Goal: Check status: Check status

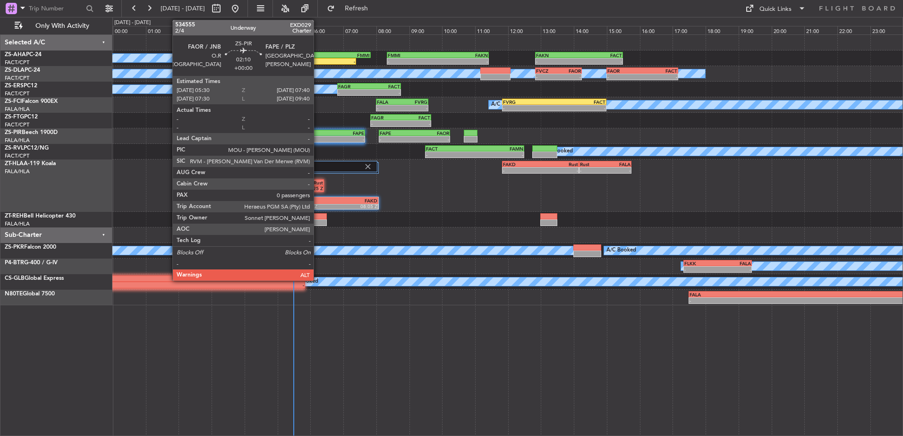
click at [318, 137] on div "-" at bounding box center [312, 139] width 35 height 6
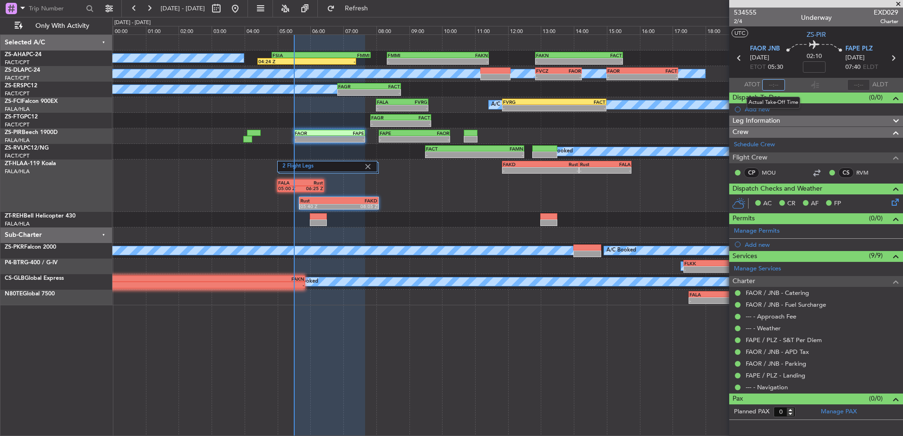
click at [772, 88] on input "text" at bounding box center [773, 84] width 23 height 11
type input "05:23"
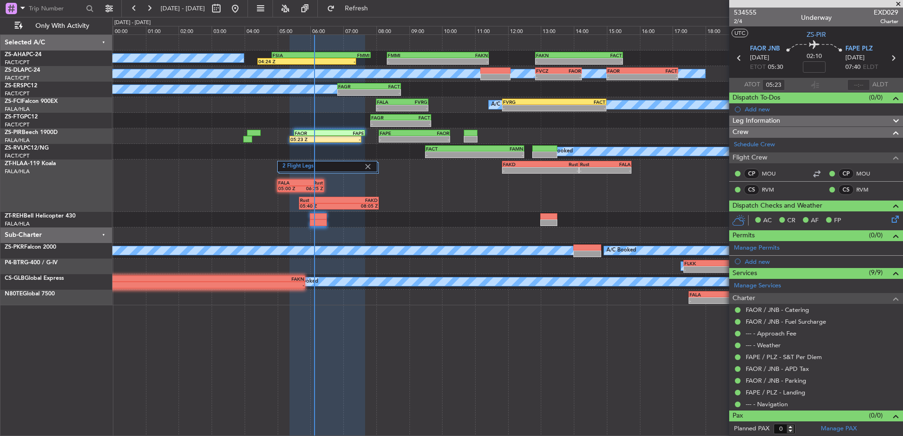
click at [899, 6] on span at bounding box center [897, 4] width 9 height 8
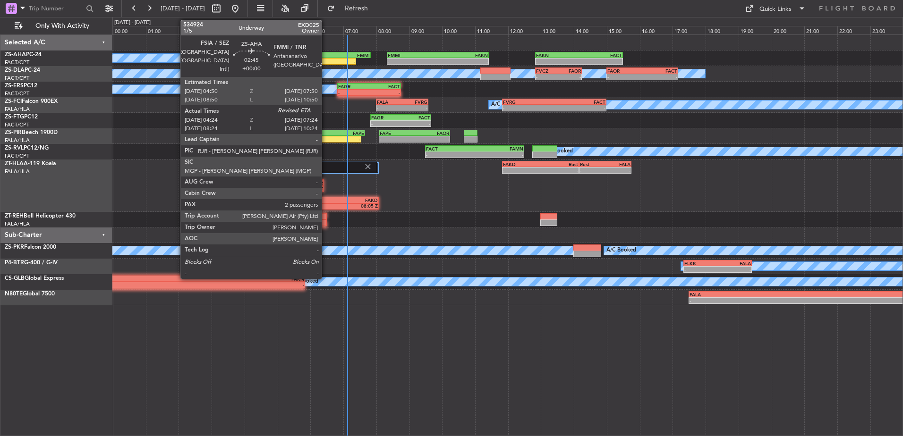
click at [326, 58] on div "FSIA 04:50 Z FMMI 07:50 Z" at bounding box center [320, 55] width 99 height 7
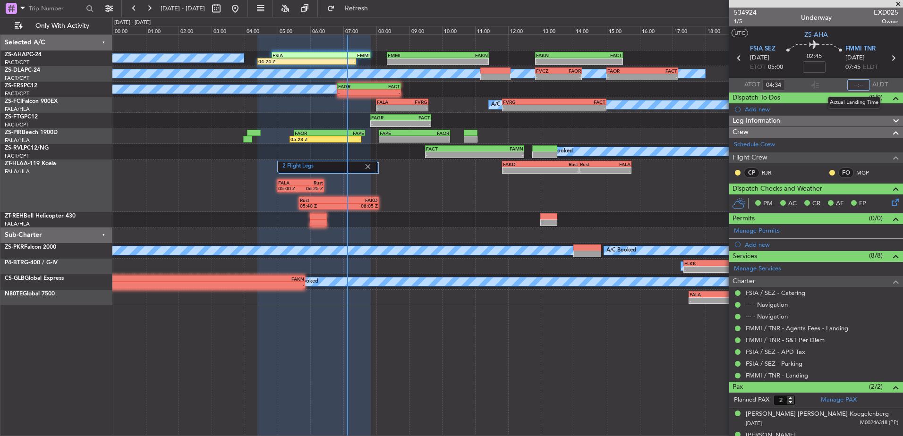
click at [855, 85] on input "text" at bounding box center [858, 84] width 23 height 11
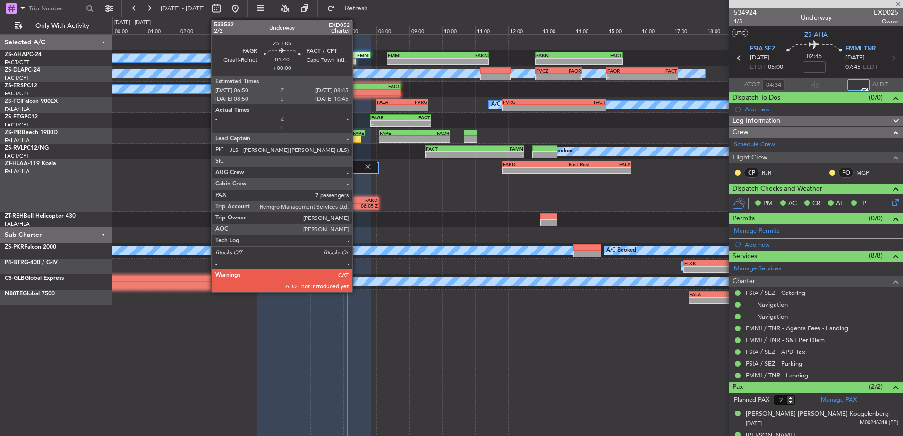
click at [356, 91] on div "-" at bounding box center [353, 93] width 31 height 6
type input "07:07"
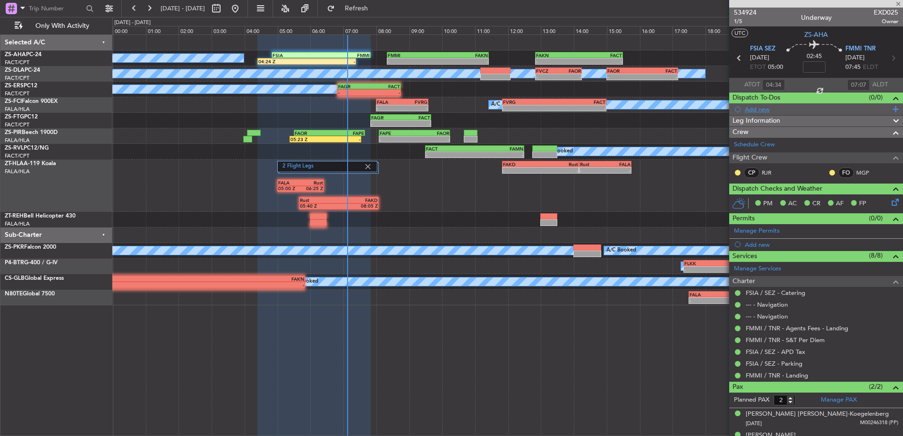
type input "7"
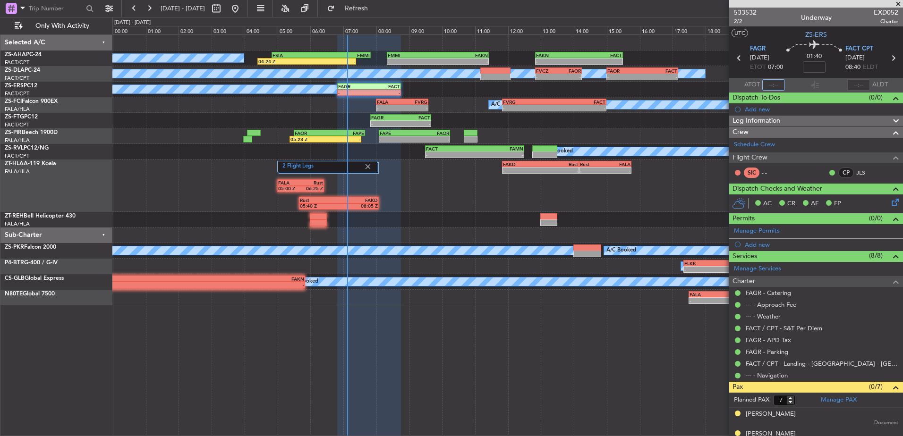
click at [776, 81] on input "text" at bounding box center [773, 84] width 23 height 11
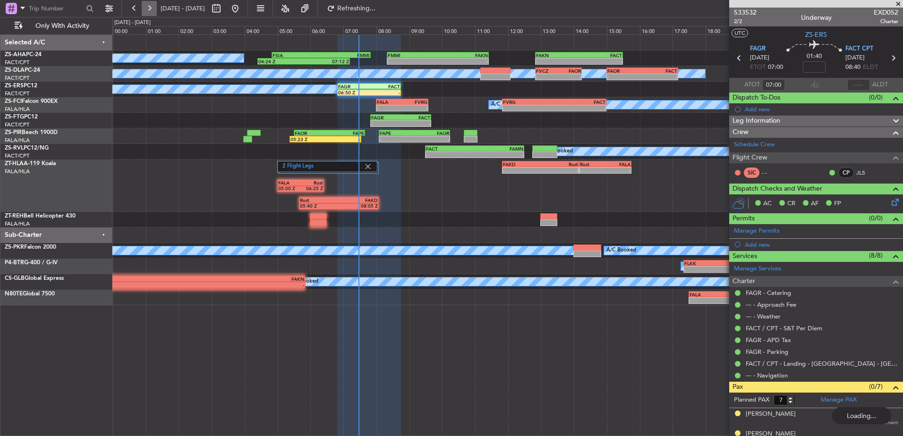
click at [150, 8] on button at bounding box center [149, 8] width 15 height 15
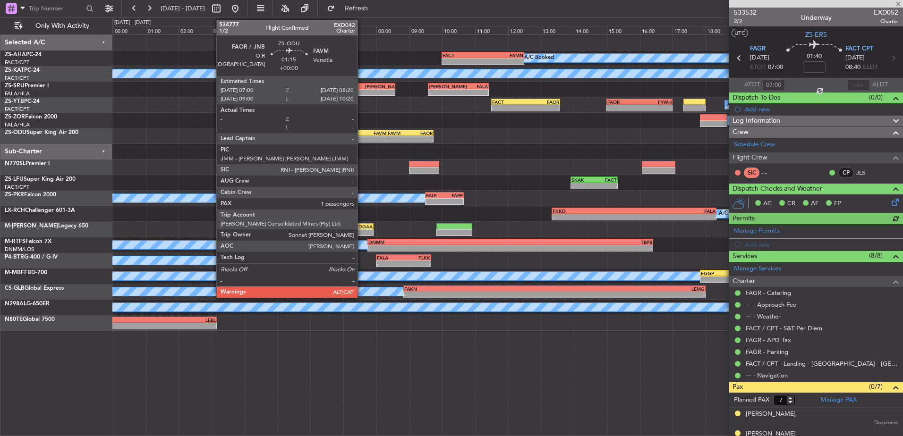
click at [362, 134] on div "FAOR" at bounding box center [354, 133] width 21 height 6
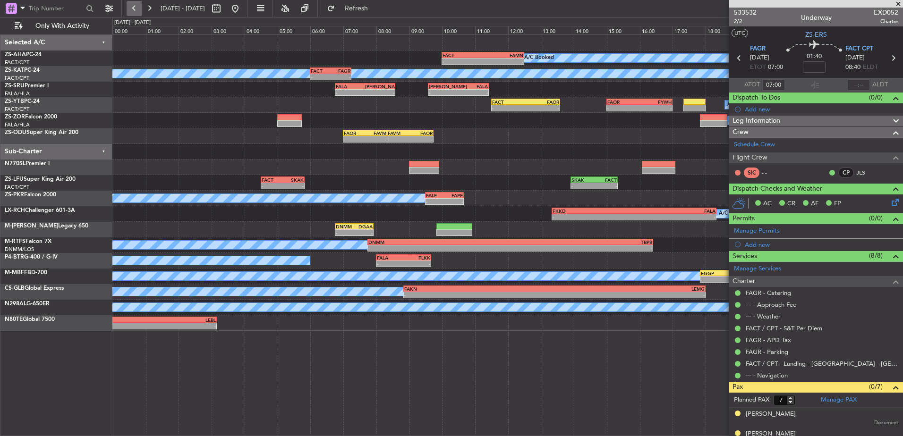
click at [138, 9] on button at bounding box center [134, 8] width 15 height 15
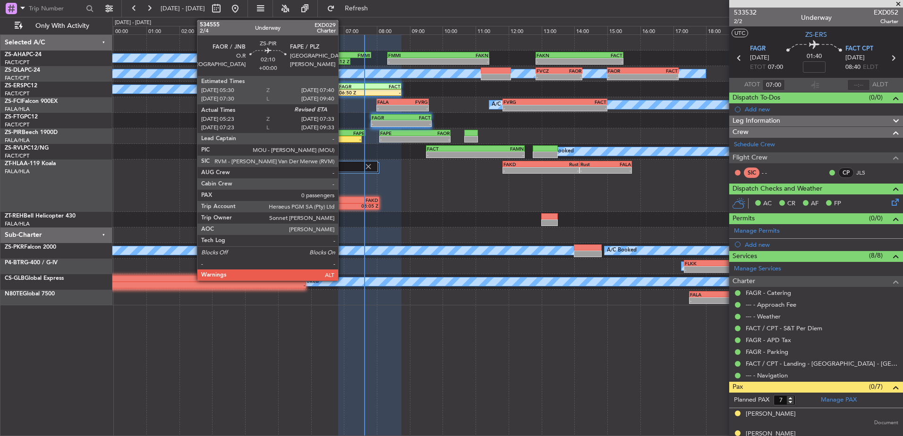
click at [342, 137] on div "-" at bounding box center [343, 139] width 35 height 6
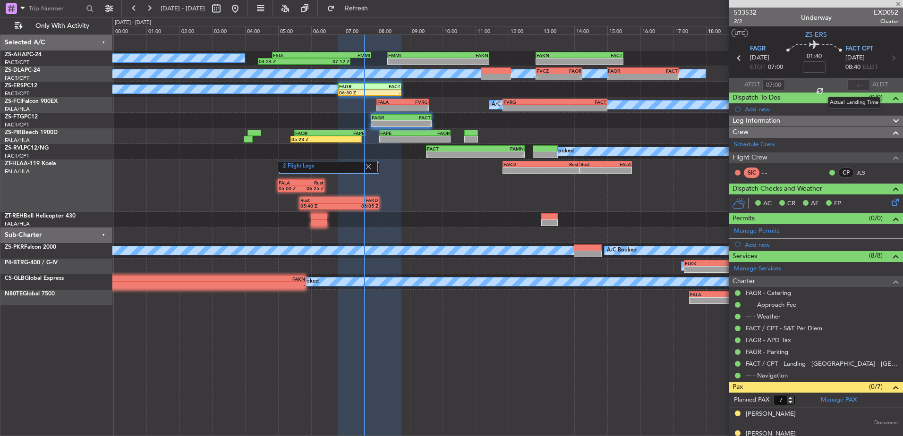
type input "05:23"
type input "0"
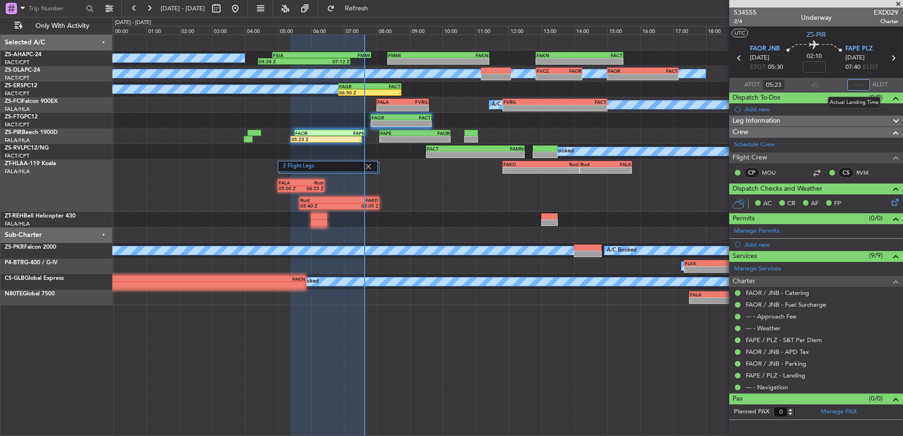
click at [859, 85] on input "text" at bounding box center [858, 84] width 23 height 11
type input "07:37"
